Goal: Task Accomplishment & Management: Complete application form

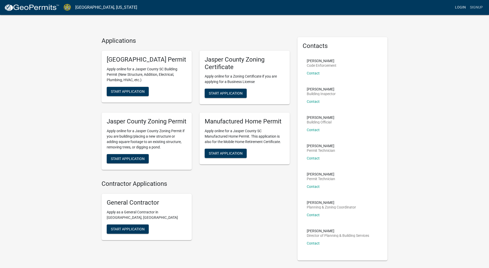
click at [460, 4] on link "Login" at bounding box center [460, 8] width 15 height 10
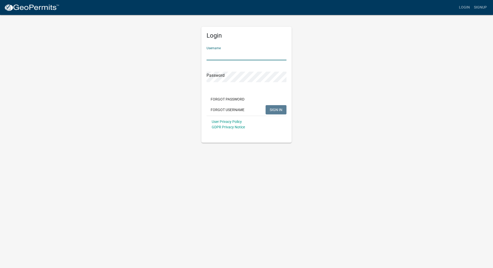
click at [222, 54] on input "Username" at bounding box center [246, 55] width 80 height 11
type input "CTScott"
click at [265, 105] on button "SIGN IN" at bounding box center [275, 109] width 21 height 9
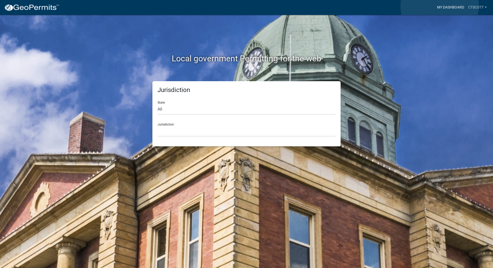
click at [440, 6] on link "My Dashboard" at bounding box center [450, 8] width 31 height 10
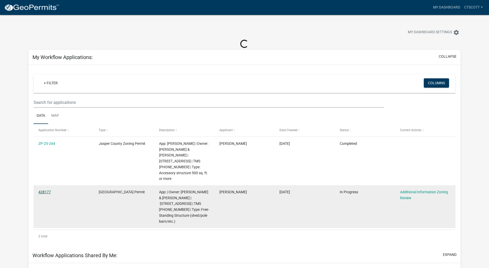
click at [48, 190] on link "428177" at bounding box center [44, 192] width 12 height 4
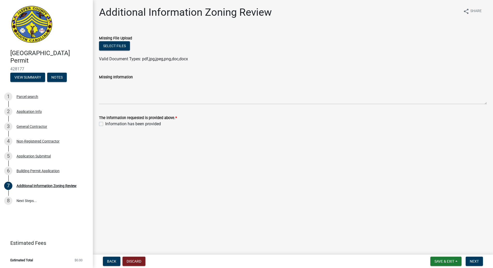
click at [399, 44] on div "Select files" at bounding box center [293, 46] width 388 height 11
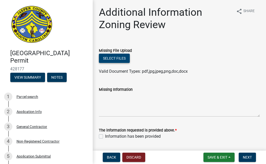
click at [118, 59] on button "Select files" at bounding box center [114, 58] width 31 height 9
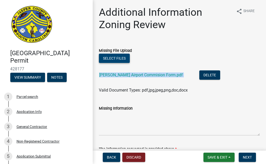
click at [113, 57] on button "Select files" at bounding box center [114, 58] width 31 height 9
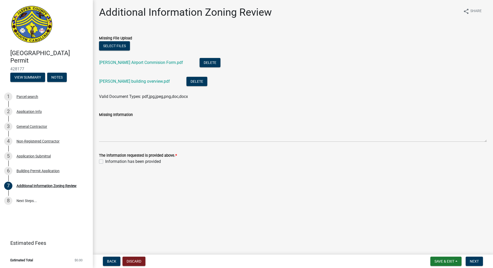
click at [201, 209] on main "Additional Information Zoning Review share Share Missing File Upload Select fil…" at bounding box center [293, 126] width 400 height 253
click at [105, 161] on label "Information has been provided" at bounding box center [133, 162] width 56 height 6
click at [105, 161] on input "Information has been provided" at bounding box center [106, 160] width 3 height 3
checkbox input "true"
click at [474, 261] on span "Next" at bounding box center [474, 261] width 9 height 4
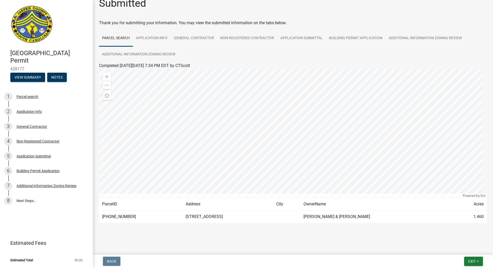
scroll to position [10, 0]
click at [146, 232] on div at bounding box center [150, 229] width 8 height 6
click at [161, 36] on link "Application Info" at bounding box center [152, 37] width 38 height 16
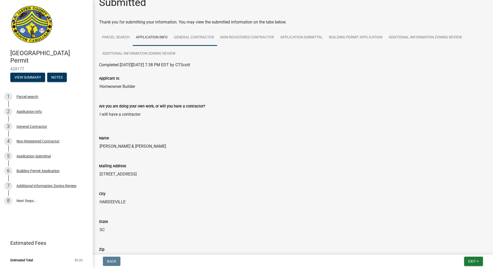
click at [206, 36] on link "General Contractor" at bounding box center [194, 37] width 46 height 16
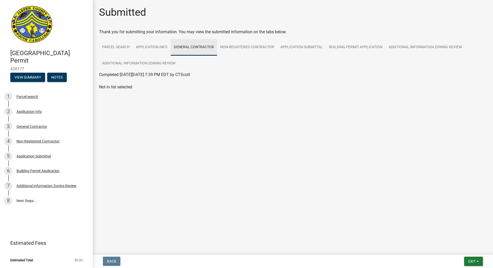
scroll to position [0, 0]
click at [118, 99] on div "Submitted Thank you for submitting your information. You may view the submitted…" at bounding box center [292, 53] width 395 height 95
click at [112, 84] on div at bounding box center [293, 81] width 388 height 6
click at [119, 94] on wm-application-readonly "Parcel search Application Info General Contractor Non-Registered Contractor App…" at bounding box center [293, 67] width 388 height 57
click at [124, 83] on div at bounding box center [293, 81] width 388 height 6
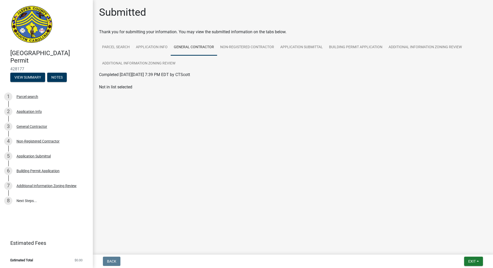
click at [156, 89] on div "Not in list selected" at bounding box center [293, 87] width 388 height 6
drag, startPoint x: 108, startPoint y: 84, endPoint x: 119, endPoint y: 85, distance: 10.9
click at [113, 84] on wm-select-contractor-data-entity-view "Not in list selected" at bounding box center [293, 84] width 388 height 12
drag, startPoint x: 119, startPoint y: 85, endPoint x: 159, endPoint y: 93, distance: 41.1
click at [159, 90] on div "Not in list selected" at bounding box center [293, 87] width 388 height 6
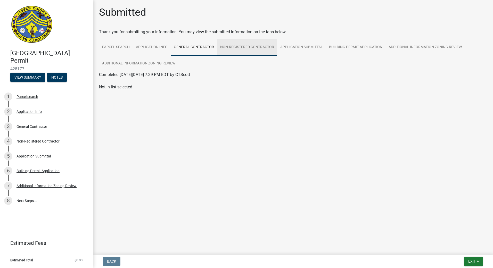
click at [240, 42] on link "Non-Registered Contractor" at bounding box center [247, 47] width 60 height 16
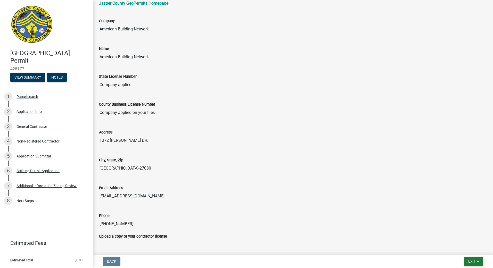
scroll to position [77, 0]
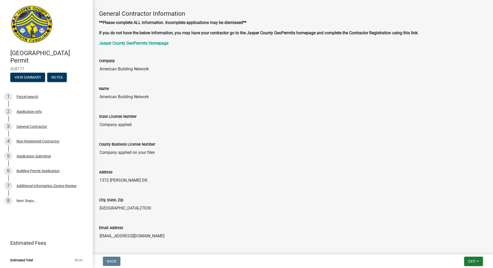
click at [152, 110] on div "State License Number Company applied" at bounding box center [293, 118] width 388 height 24
click at [148, 96] on input "American Building Network" at bounding box center [293, 97] width 388 height 10
click at [167, 135] on div "County Business License Number Company applied on your files" at bounding box center [293, 146] width 388 height 24
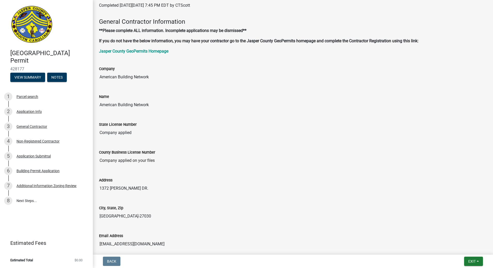
scroll to position [52, 0]
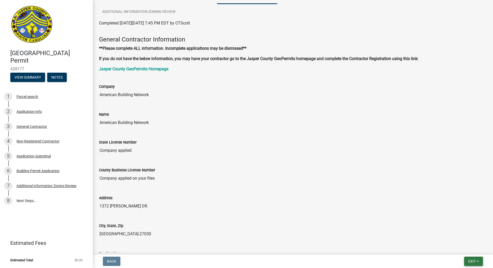
click at [474, 260] on span "Exit" at bounding box center [471, 261] width 7 height 4
click at [453, 235] on button "Save" at bounding box center [462, 235] width 41 height 12
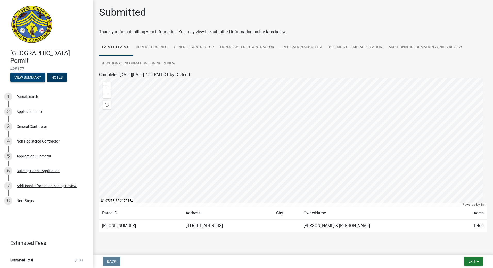
click at [26, 75] on button "View Summary" at bounding box center [27, 77] width 35 height 9
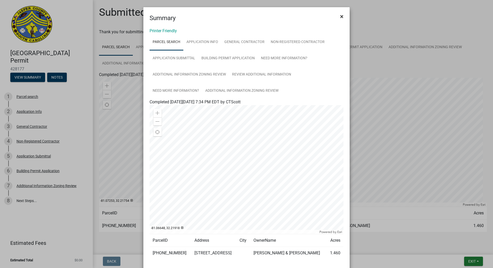
click at [344, 18] on button "×" at bounding box center [342, 16] width 12 height 14
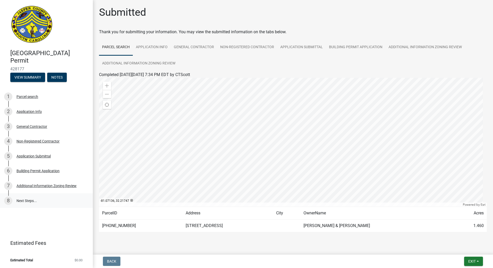
click at [22, 200] on link "8 Next Steps..." at bounding box center [46, 200] width 93 height 15
click at [10, 201] on div "8" at bounding box center [8, 201] width 8 height 8
click at [42, 180] on link "7 Additional Information Zoning Review" at bounding box center [46, 185] width 93 height 15
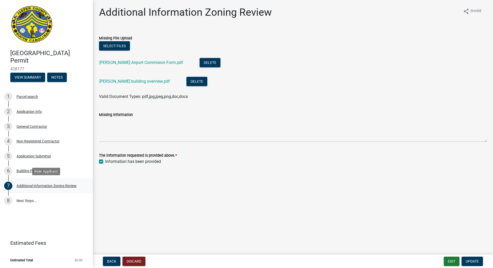
click at [42, 185] on div "Additional Information Zoning Review" at bounding box center [46, 186] width 60 height 4
click at [477, 258] on button "Update" at bounding box center [471, 261] width 21 height 9
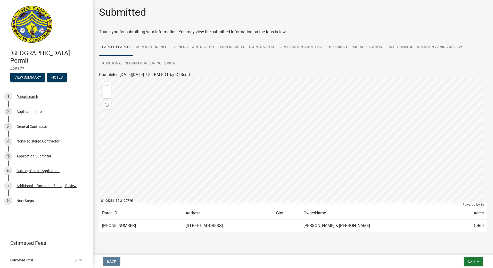
click at [437, 33] on div "Thank you for submitting your information. You may view the submitted informati…" at bounding box center [293, 32] width 388 height 6
